Goal: Task Accomplishment & Management: Use online tool/utility

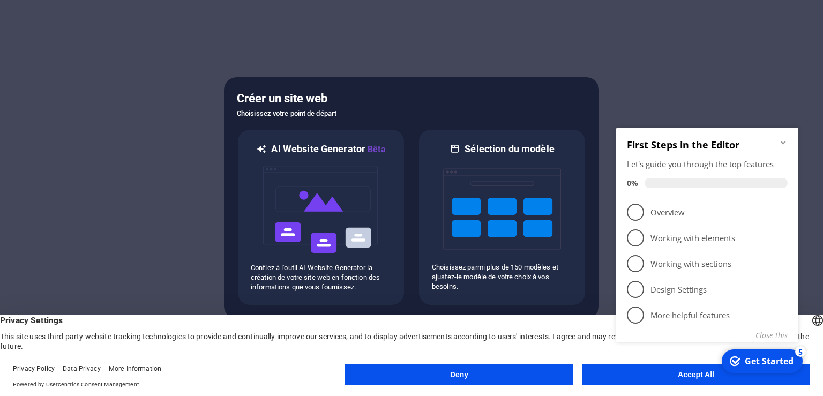
click at [465, 375] on button "Deny" at bounding box center [459, 374] width 228 height 21
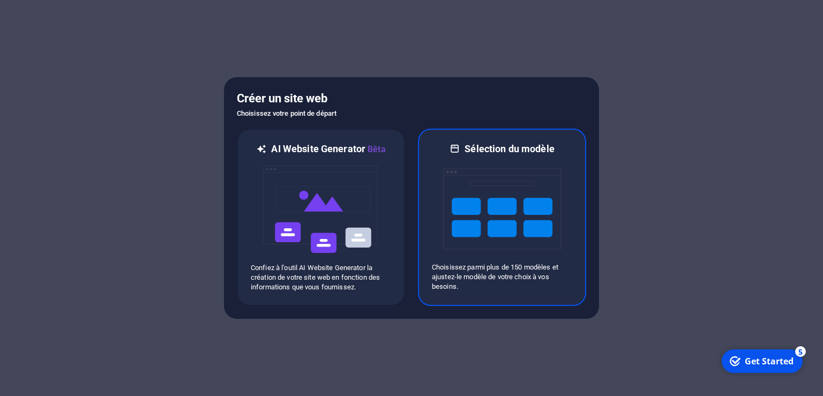
click at [513, 235] on img at bounding box center [502, 208] width 118 height 107
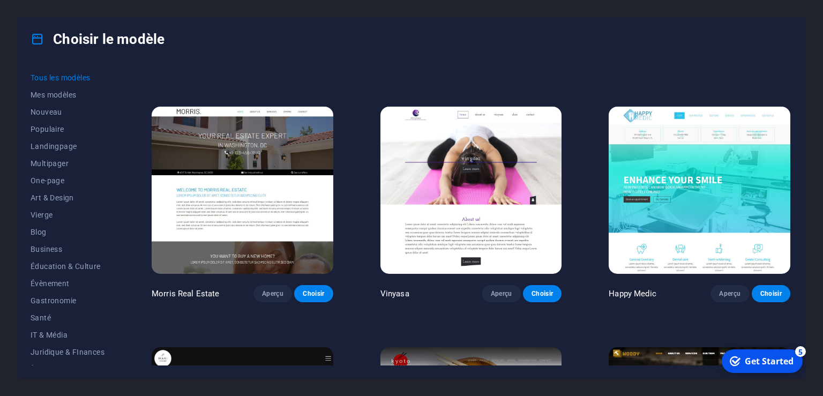
scroll to position [5146, 0]
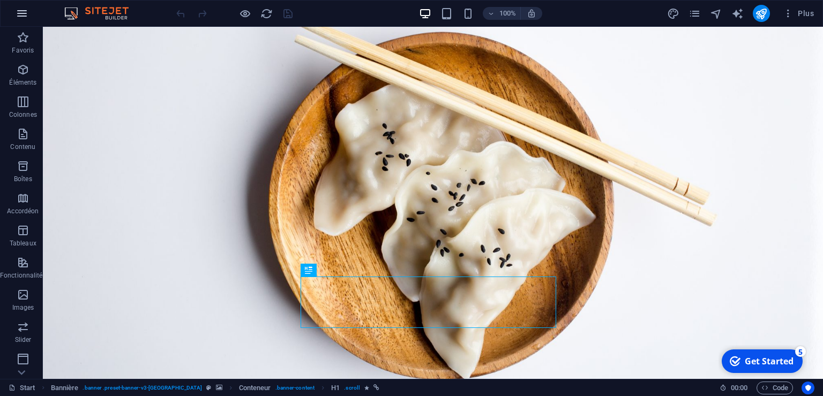
click at [25, 14] on icon "button" at bounding box center [22, 13] width 13 height 13
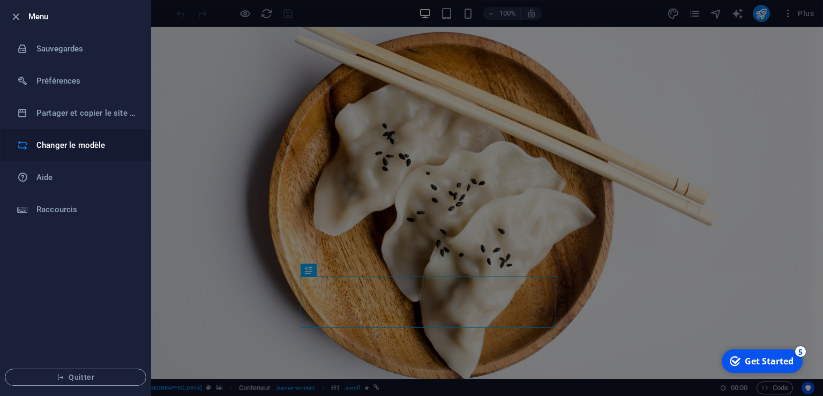
click at [59, 145] on h6 "Changer le modèle" at bounding box center [85, 145] width 99 height 13
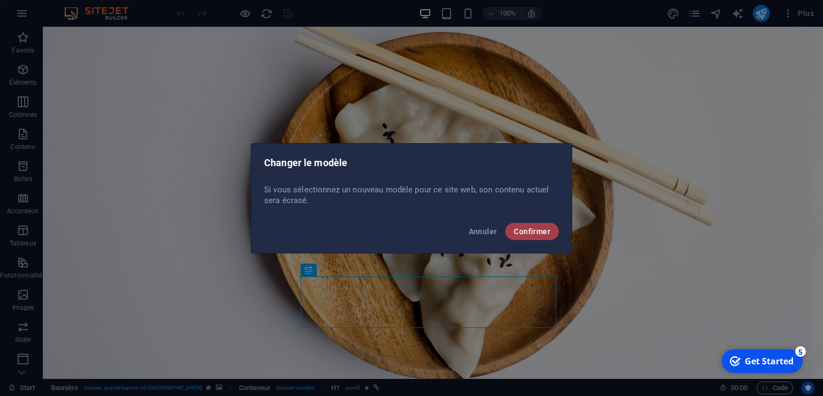
click at [524, 229] on span "Confirmer" at bounding box center [532, 231] width 36 height 9
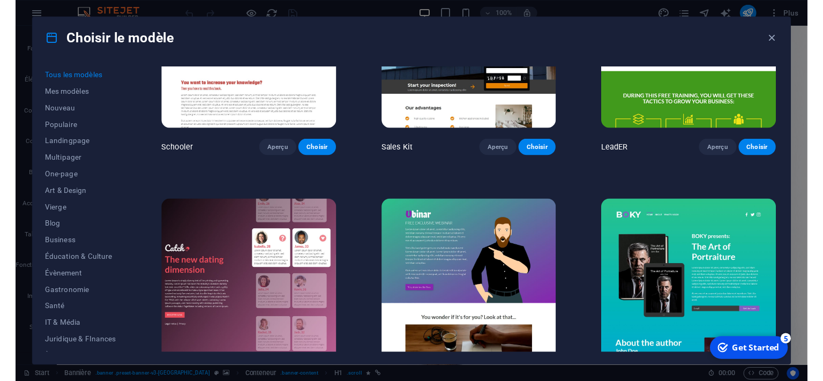
scroll to position [12590, 0]
